Goal: Transaction & Acquisition: Purchase product/service

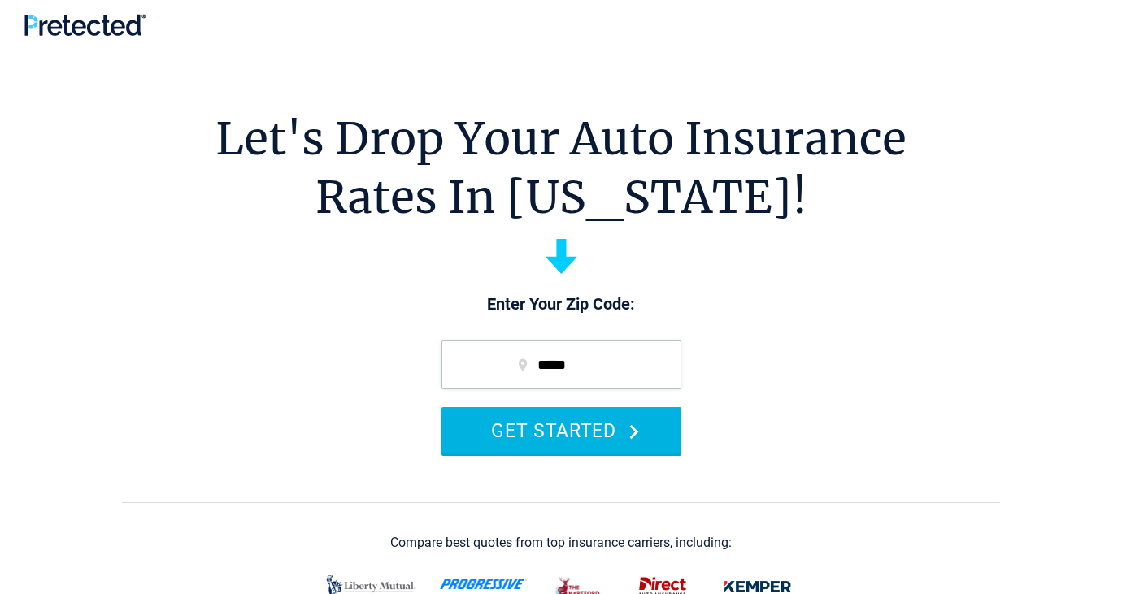
click at [593, 434] on button "GET STARTED" at bounding box center [561, 430] width 240 height 46
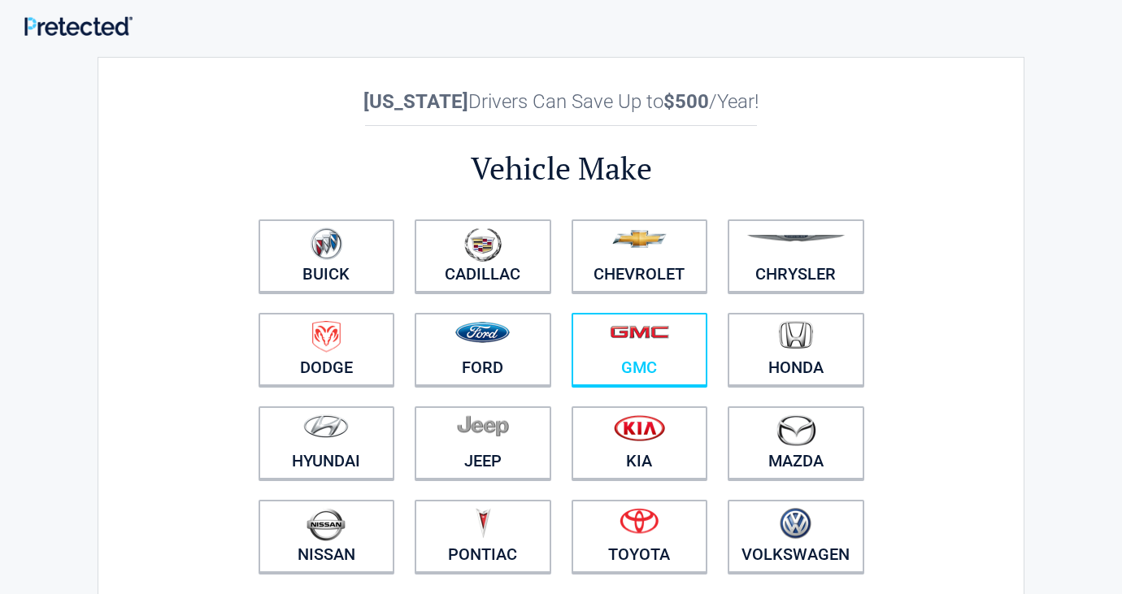
click at [625, 363] on link "GMC" at bounding box center [639, 349] width 137 height 73
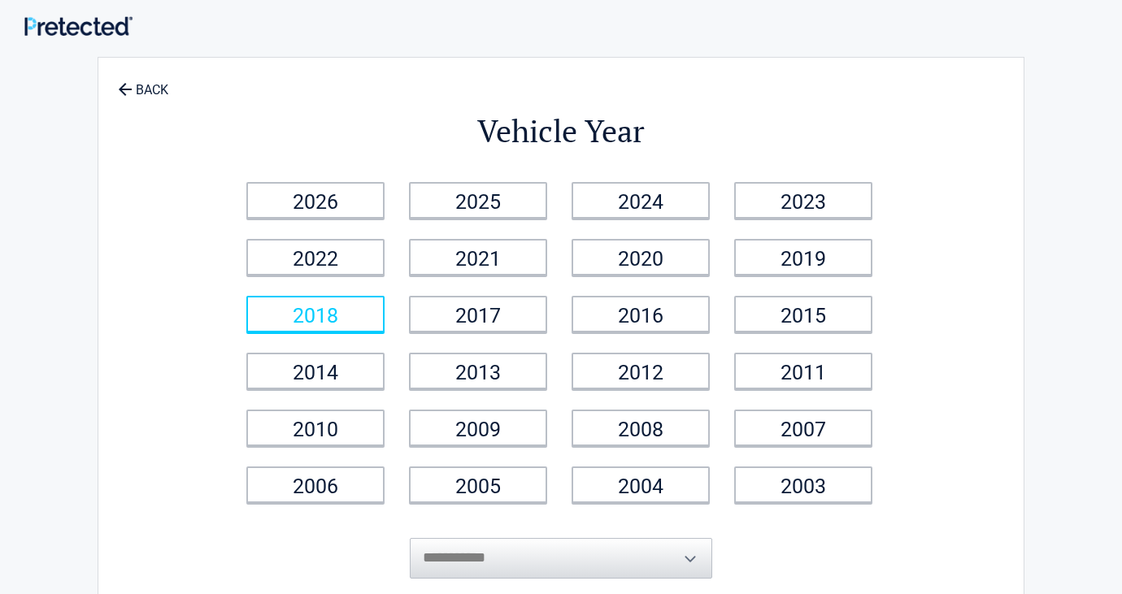
click at [359, 318] on link "2018" at bounding box center [315, 314] width 138 height 37
